Goal: Check status: Check status

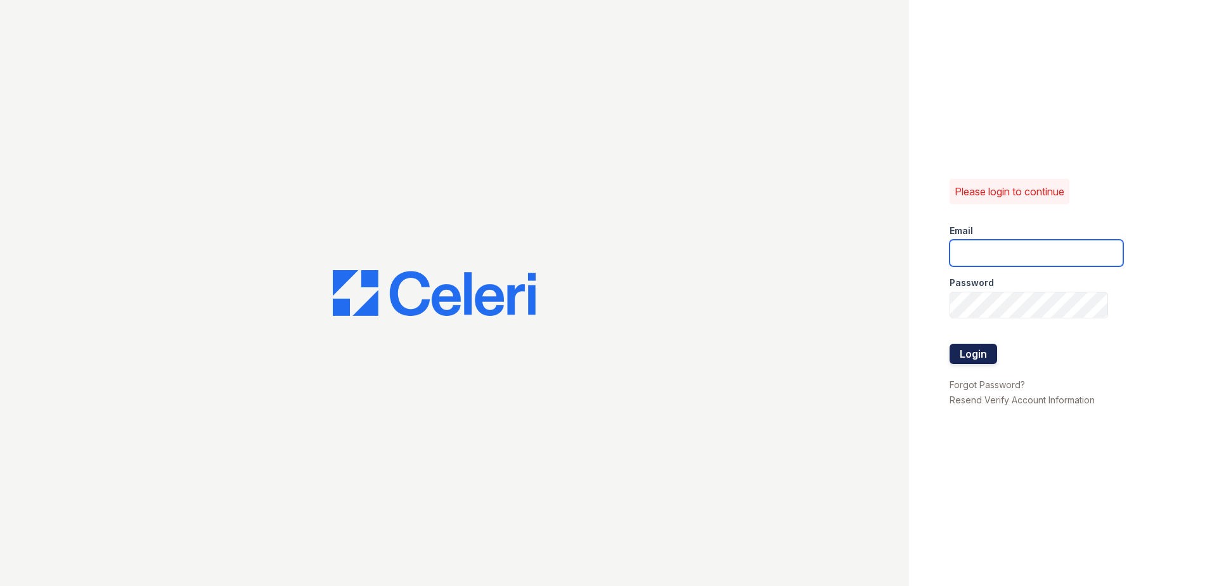
type input "Rporras@trinity-pm.com"
click at [974, 353] on button "Login" at bounding box center [973, 354] width 48 height 20
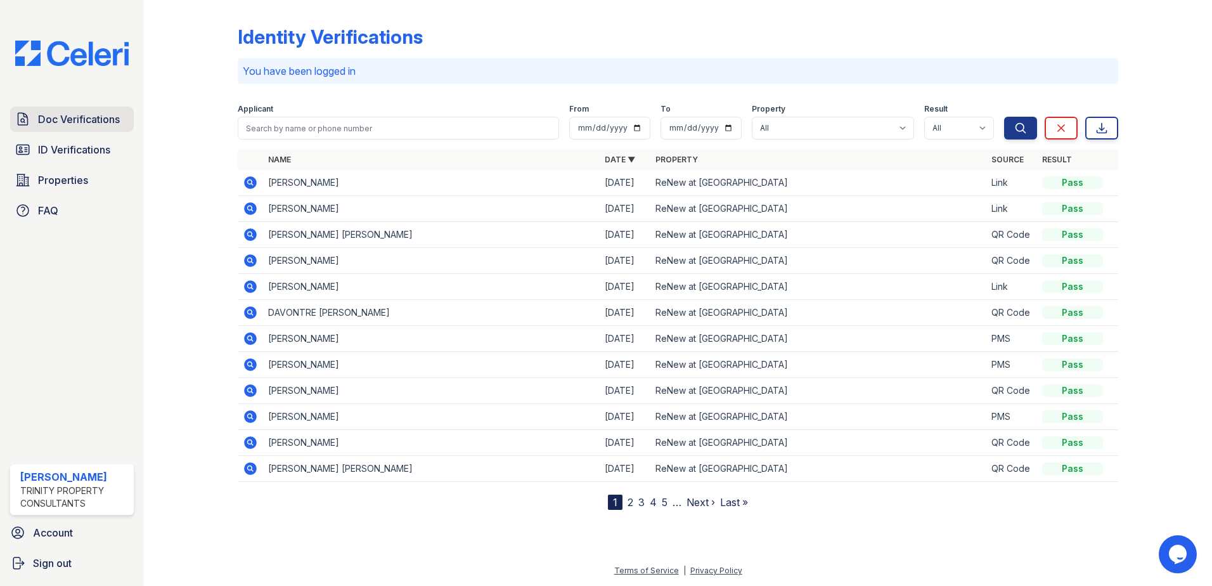
click at [65, 119] on span "Doc Verifications" at bounding box center [79, 119] width 82 height 15
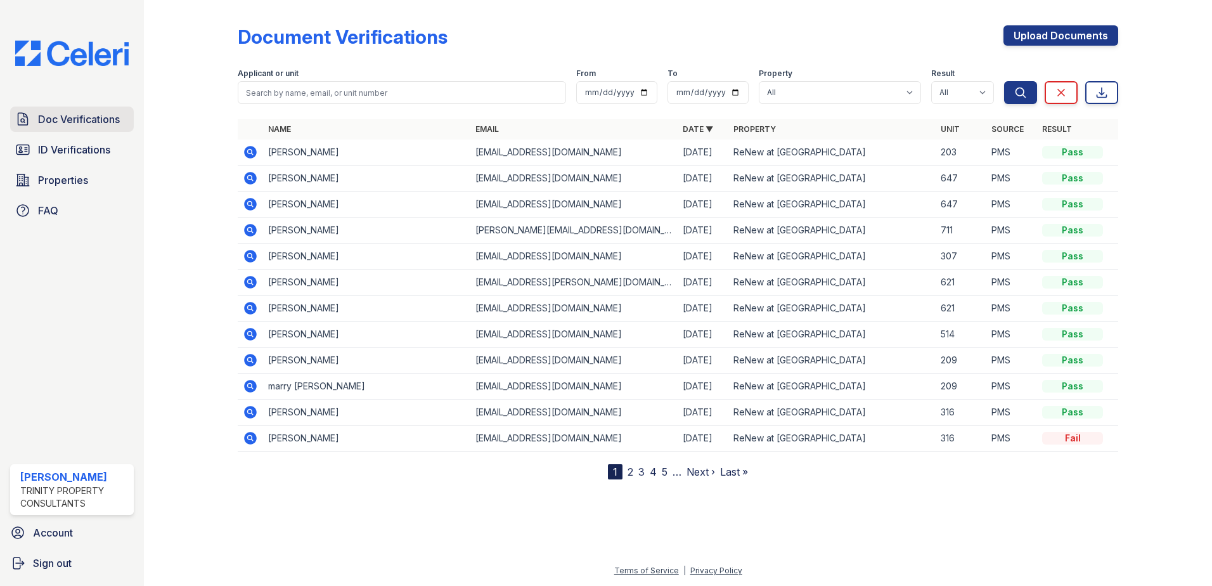
click at [80, 115] on span "Doc Verifications" at bounding box center [79, 119] width 82 height 15
click at [55, 152] on span "ID Verifications" at bounding box center [74, 149] width 72 height 15
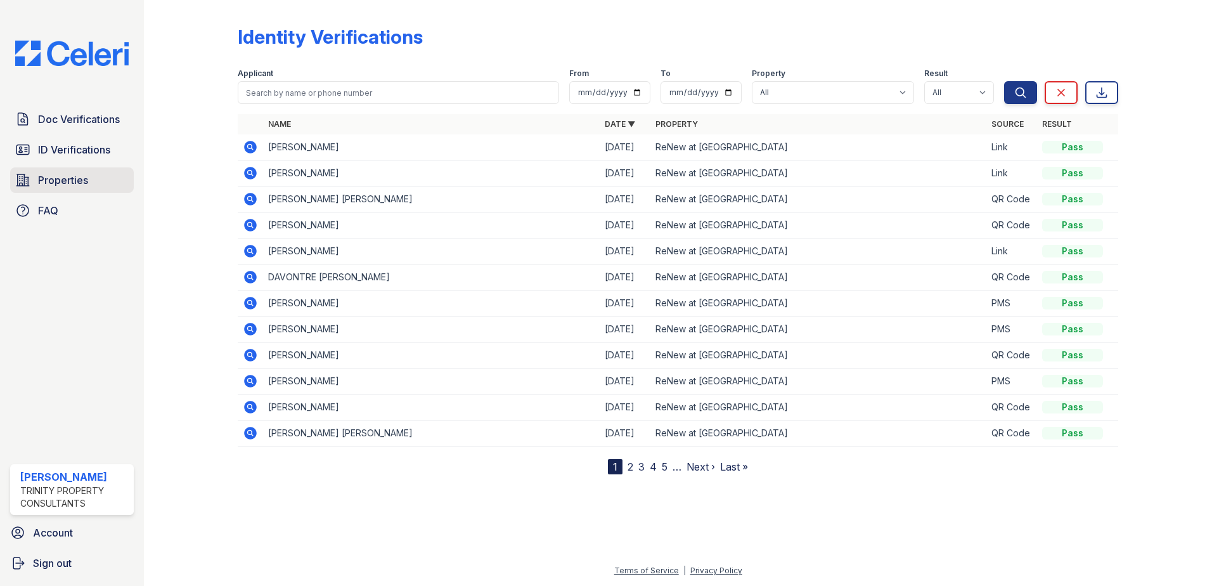
click at [61, 173] on span "Properties" at bounding box center [63, 179] width 50 height 15
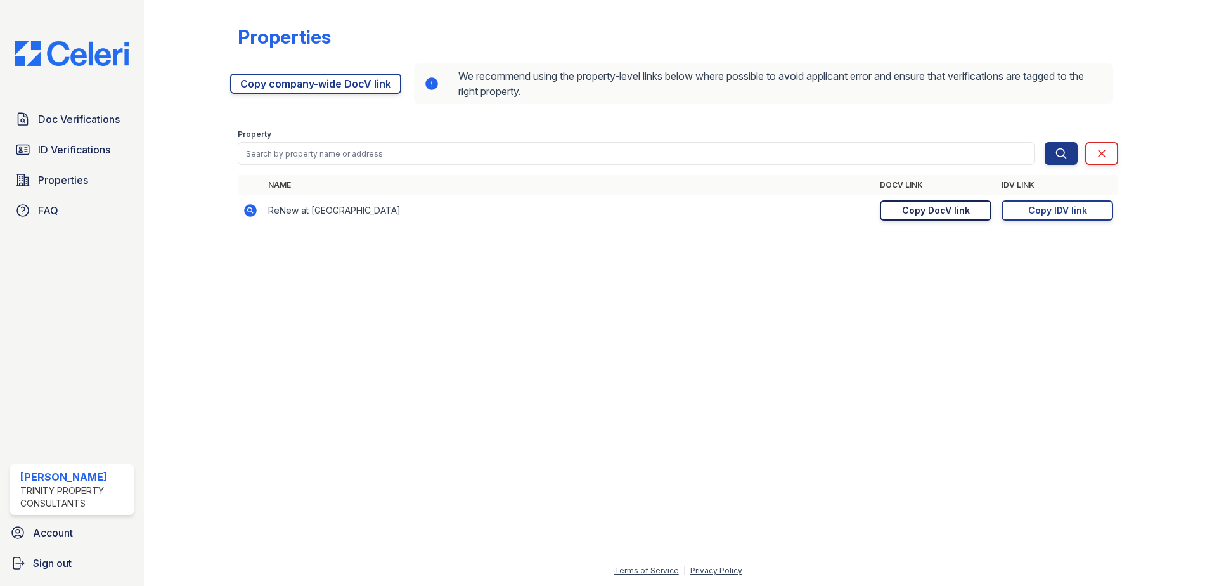
click at [940, 207] on div "Copy DocV link" at bounding box center [936, 210] width 68 height 13
click at [63, 153] on span "ID Verifications" at bounding box center [74, 149] width 72 height 15
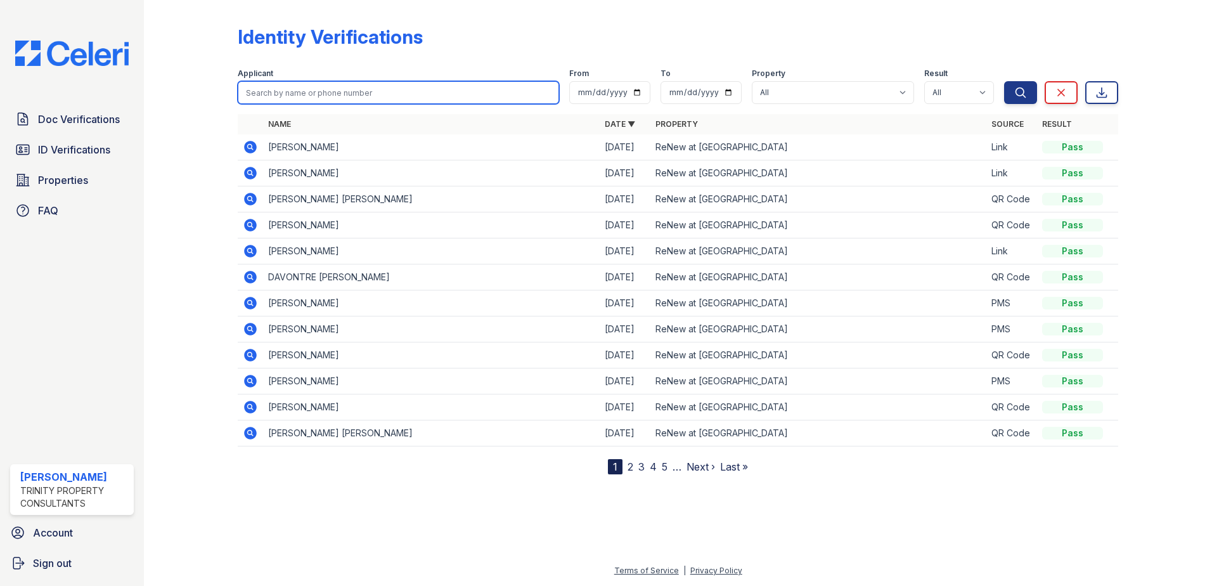
click at [299, 89] on input "search" at bounding box center [398, 92] width 321 height 23
type input "c"
type input "[PERSON_NAME]"
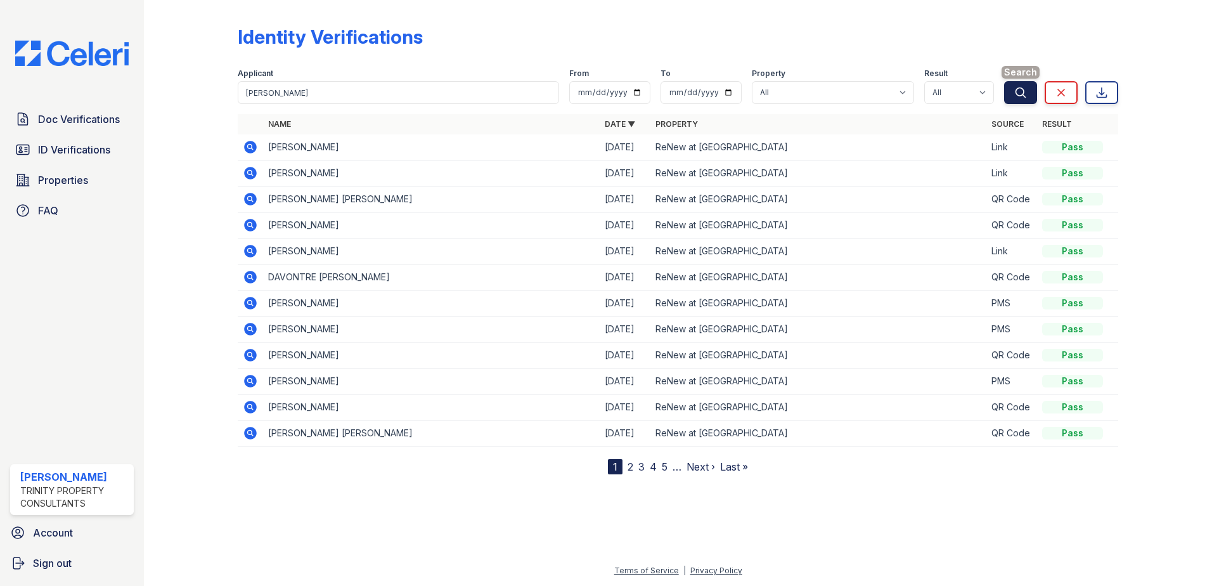
click at [1018, 90] on icon "submit" at bounding box center [1020, 92] width 13 height 13
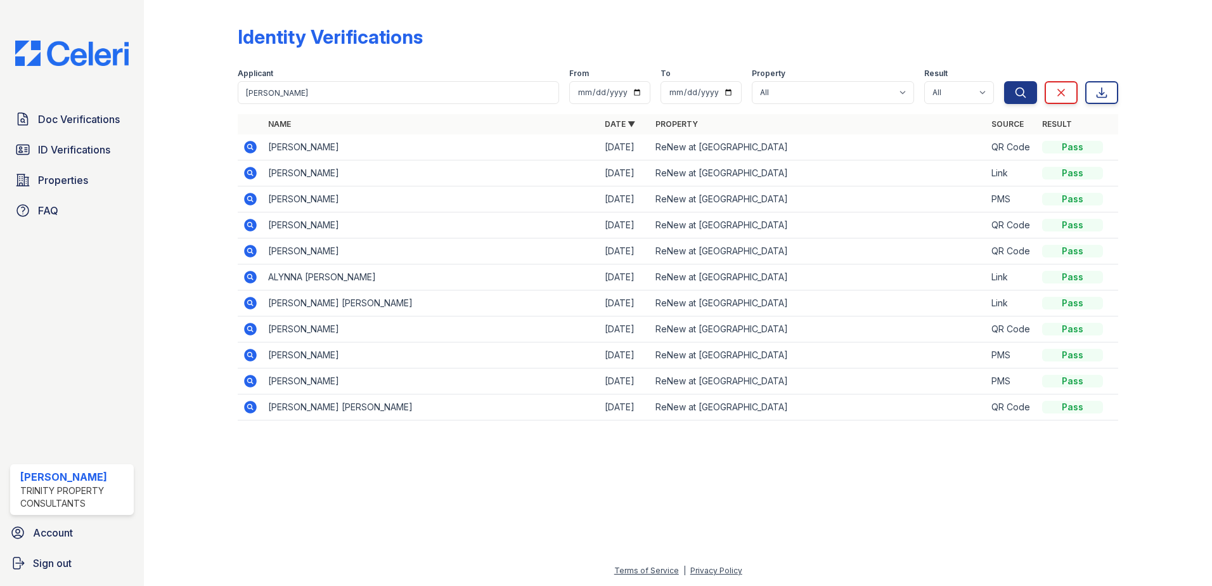
click at [247, 199] on icon at bounding box center [250, 199] width 13 height 13
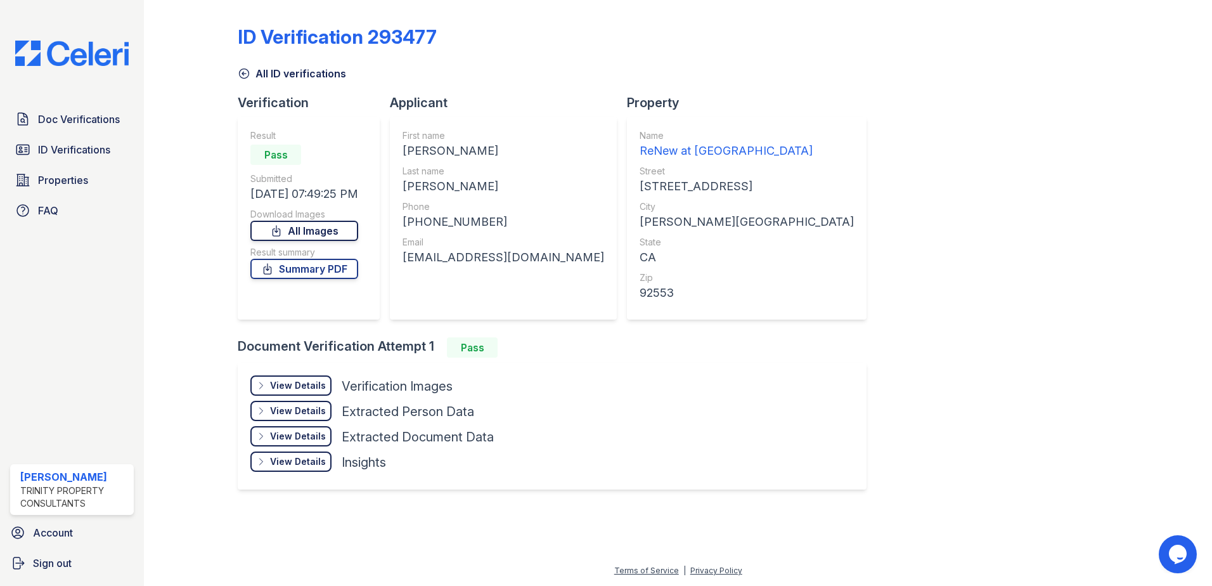
click at [320, 232] on link "All Images" at bounding box center [304, 231] width 108 height 20
